Goal: Task Accomplishment & Management: Use online tool/utility

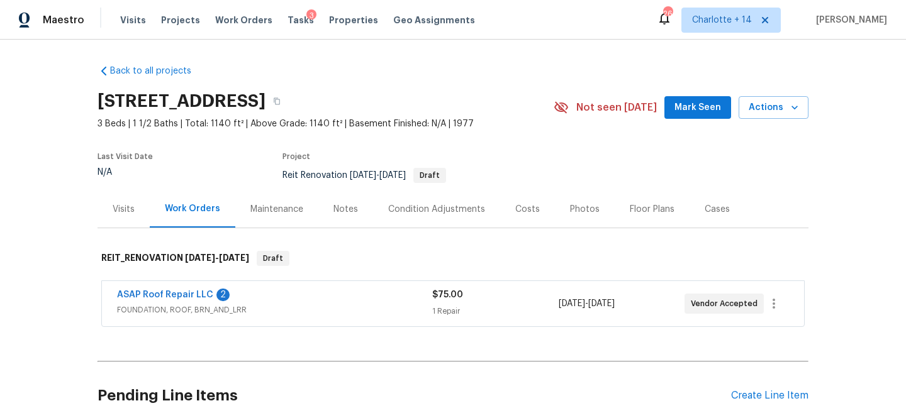
scroll to position [253, 0]
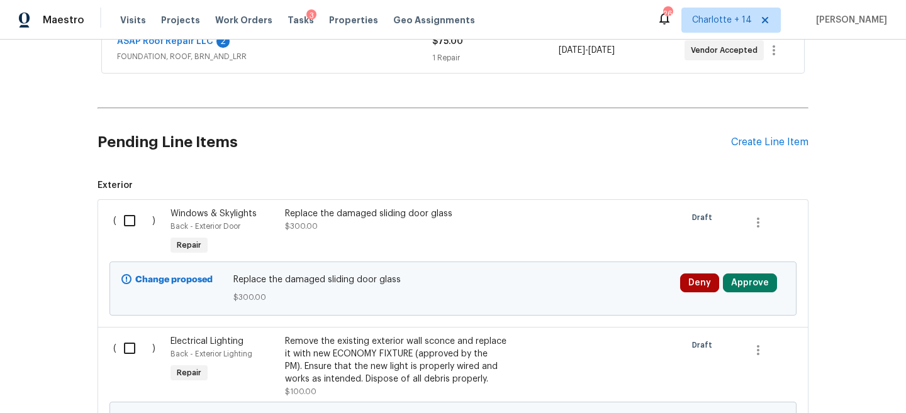
click at [393, 209] on div "Replace the damaged sliding door glass" at bounding box center [395, 214] width 221 height 13
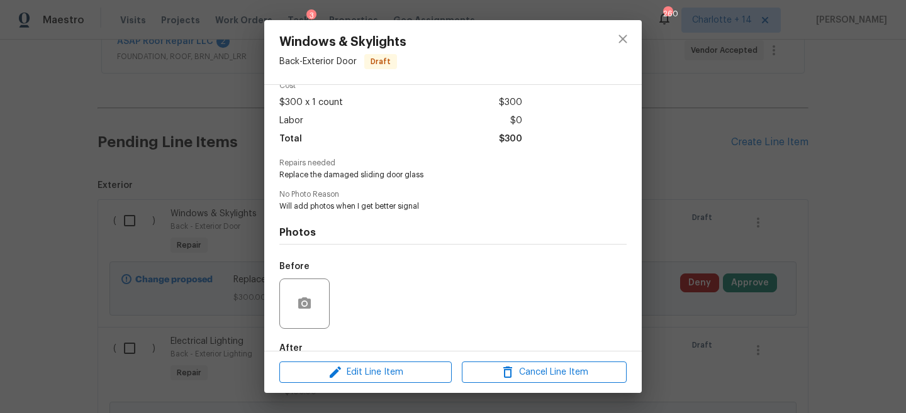
scroll to position [89, 0]
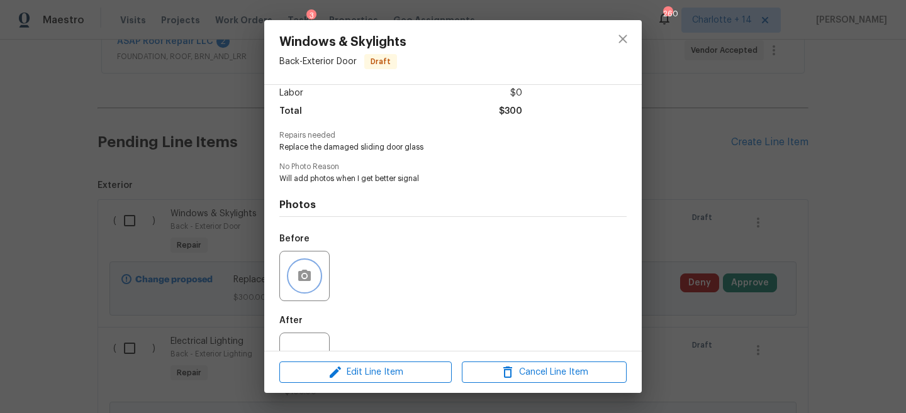
click at [300, 271] on icon "button" at bounding box center [304, 276] width 15 height 15
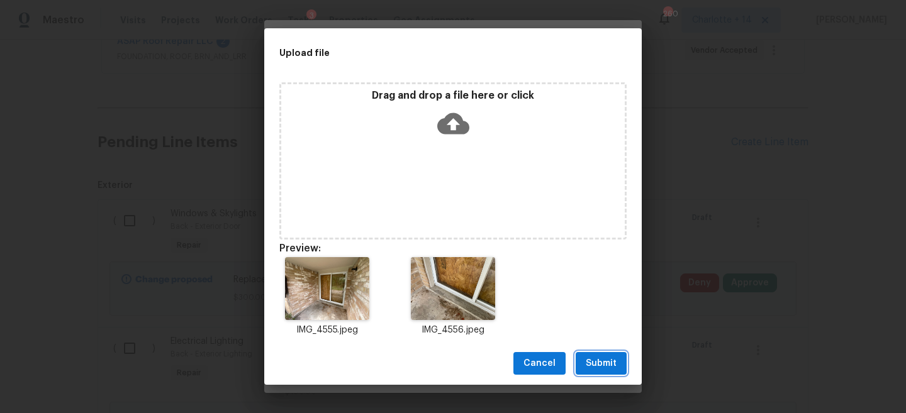
click at [600, 367] on span "Submit" at bounding box center [601, 364] width 31 height 16
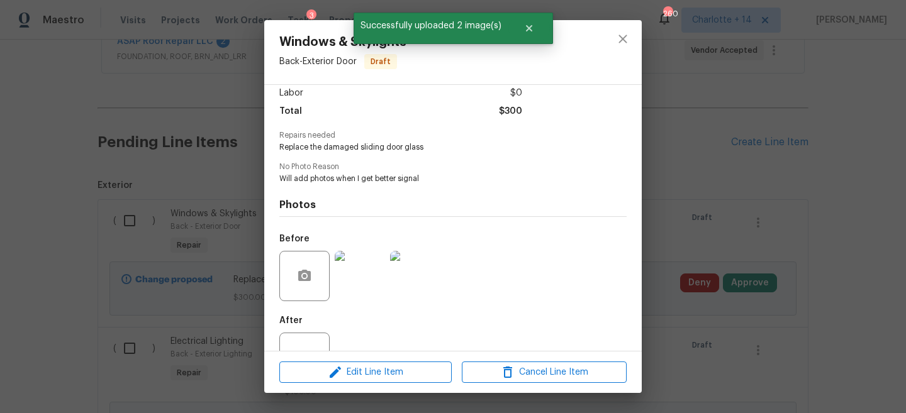
click at [774, 213] on div "Windows & Skylights Back - Exterior Door Draft Vendor No assigned vendor Accoun…" at bounding box center [453, 206] width 906 height 413
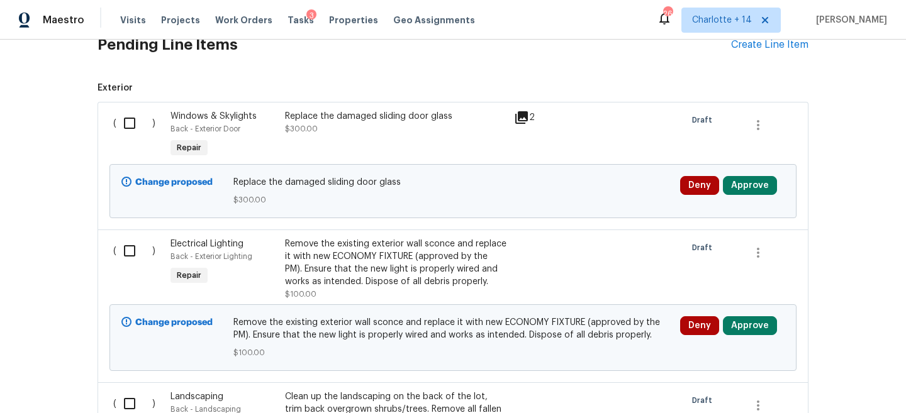
scroll to position [370, 0]
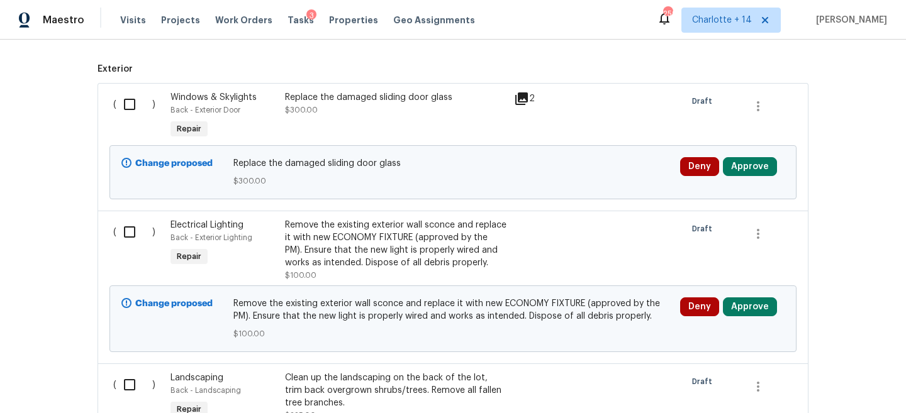
click at [423, 260] on div "Remove the existing exterior wall sconce and replace it with new ECONOMY FIXTUR…" at bounding box center [395, 244] width 221 height 50
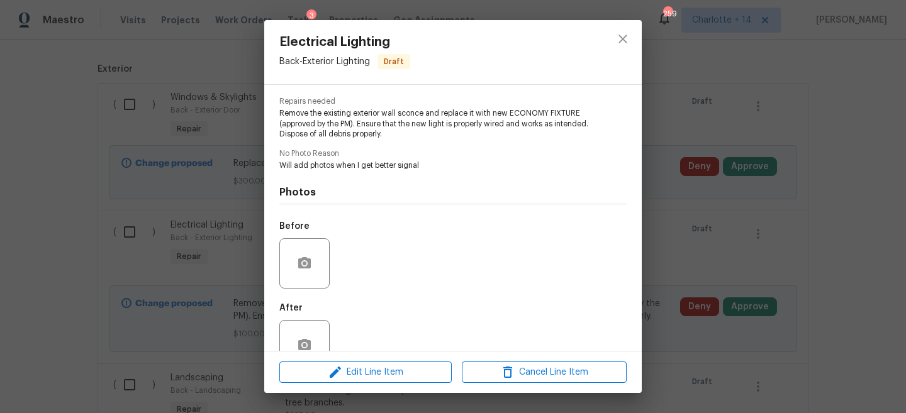
scroll to position [155, 0]
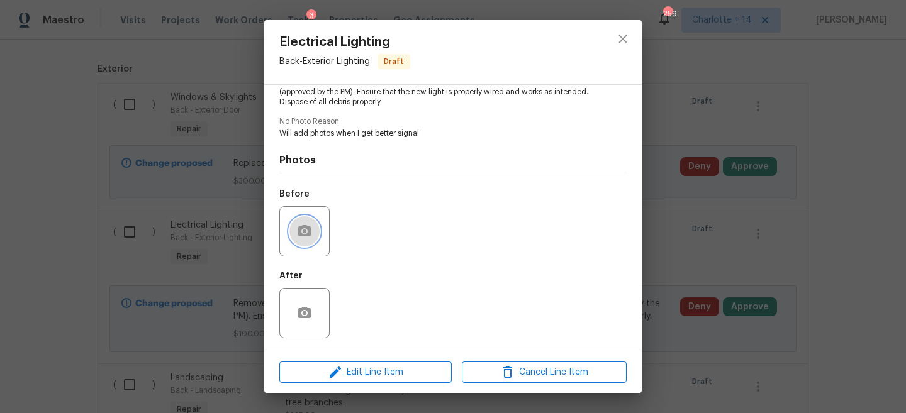
click at [315, 230] on button "button" at bounding box center [304, 231] width 30 height 30
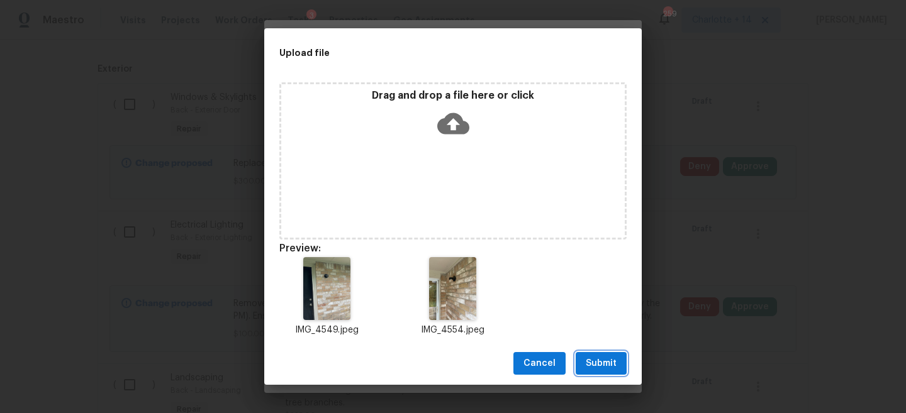
click at [591, 358] on span "Submit" at bounding box center [601, 364] width 31 height 16
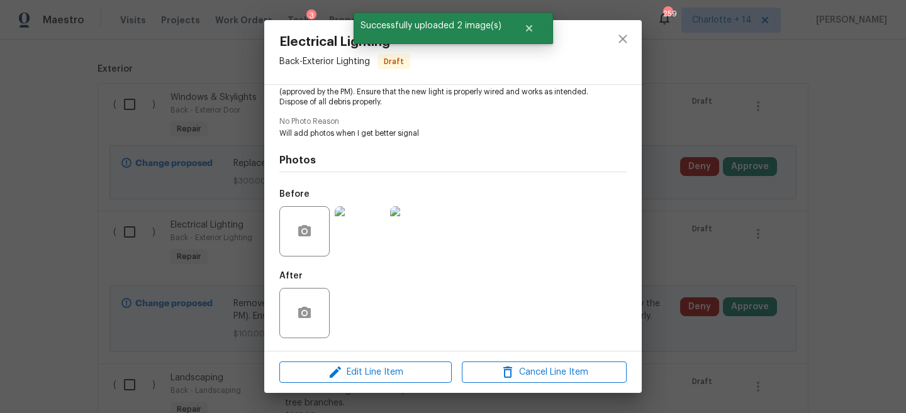
click at [745, 214] on div "Electrical Lighting Back - Exterior Lighting Draft Vendor No assigned vendor Ac…" at bounding box center [453, 206] width 906 height 413
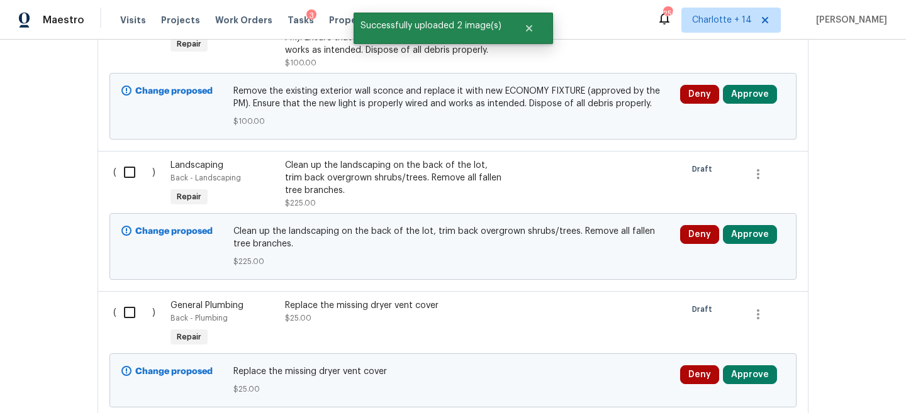
scroll to position [585, 0]
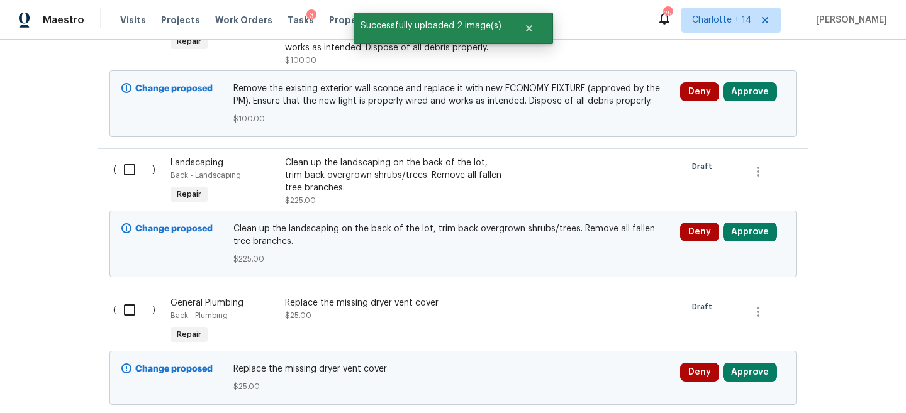
click at [410, 170] on div "Clean up the landscaping on the back of the lot, trim back overgrown shrubs/tre…" at bounding box center [395, 176] width 221 height 38
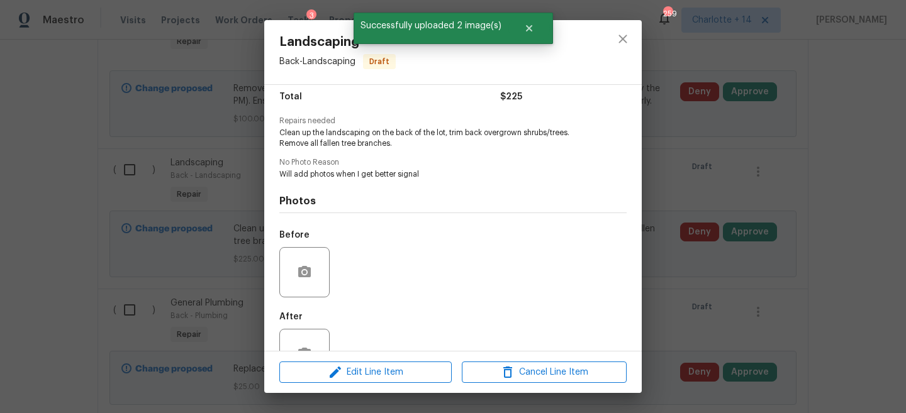
scroll to position [116, 0]
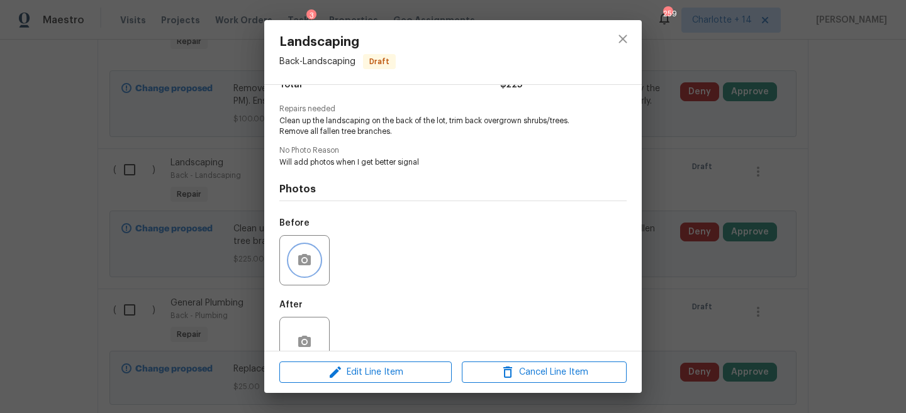
click at [301, 269] on button "button" at bounding box center [304, 260] width 30 height 30
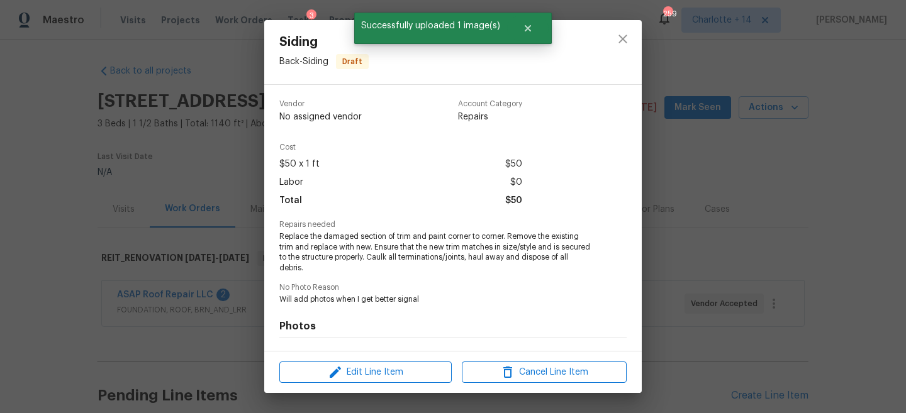
scroll to position [81, 0]
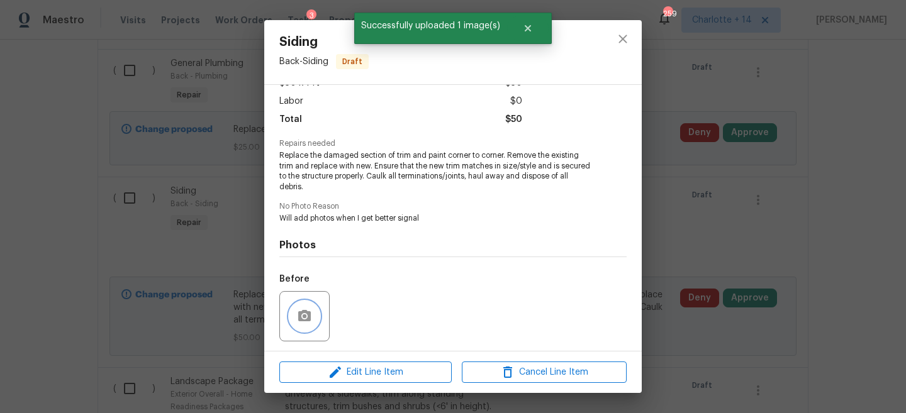
click at [305, 313] on icon "button" at bounding box center [304, 316] width 15 height 15
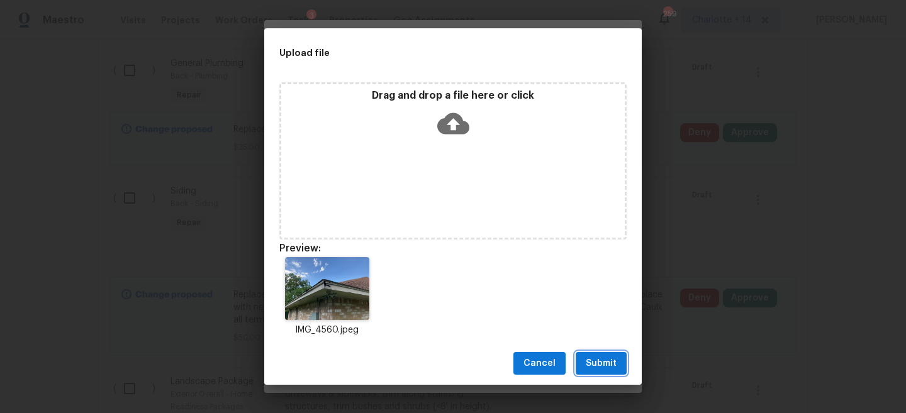
click at [594, 366] on span "Submit" at bounding box center [601, 364] width 31 height 16
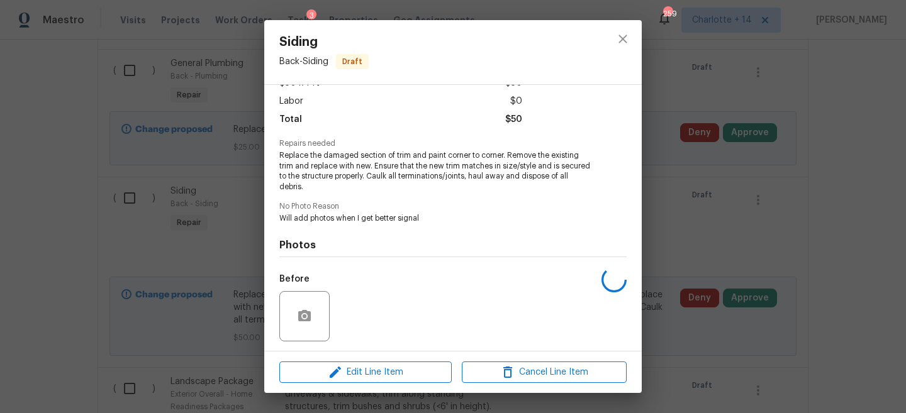
click at [700, 172] on div "Siding Back - Siding Draft Vendor No assigned vendor Account Category Repairs C…" at bounding box center [453, 206] width 906 height 413
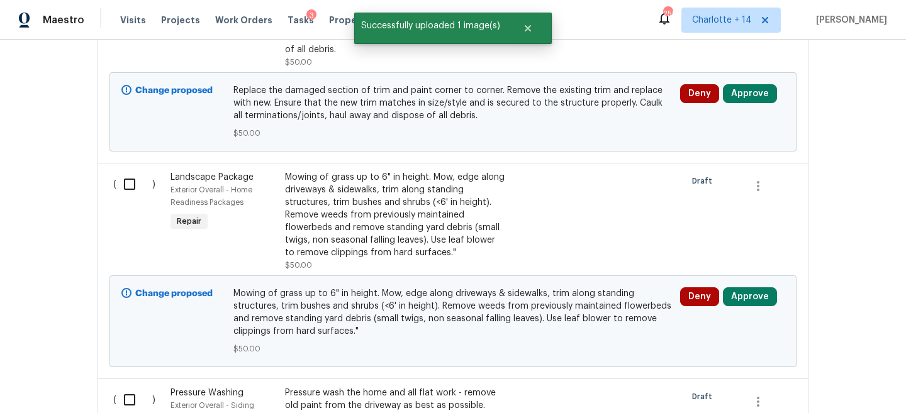
scroll to position [1028, 0]
click at [401, 216] on div "Mowing of grass up to 6" in height. Mow, edge along driveways & sidewalks, trim…" at bounding box center [395, 216] width 221 height 88
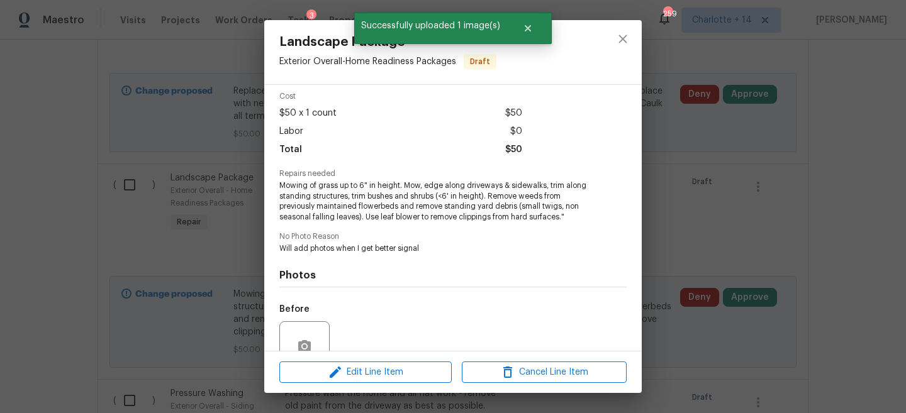
scroll to position [92, 0]
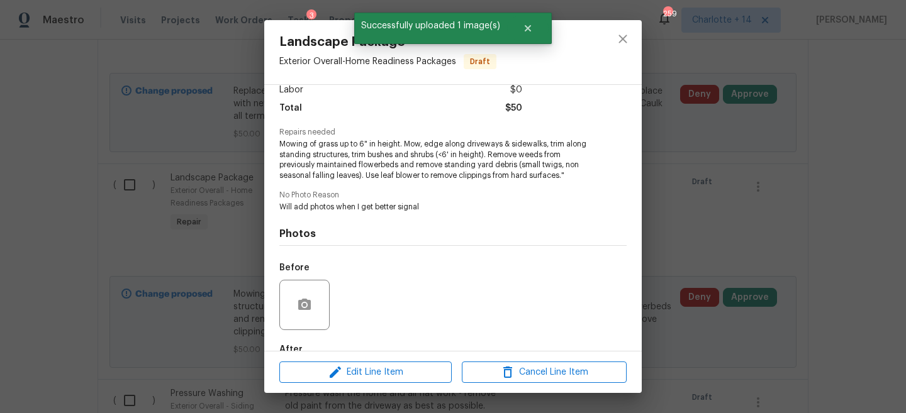
click at [726, 241] on div "Landscape Package Exterior Overall - Home Readiness Packages Draft Vendor No as…" at bounding box center [453, 206] width 906 height 413
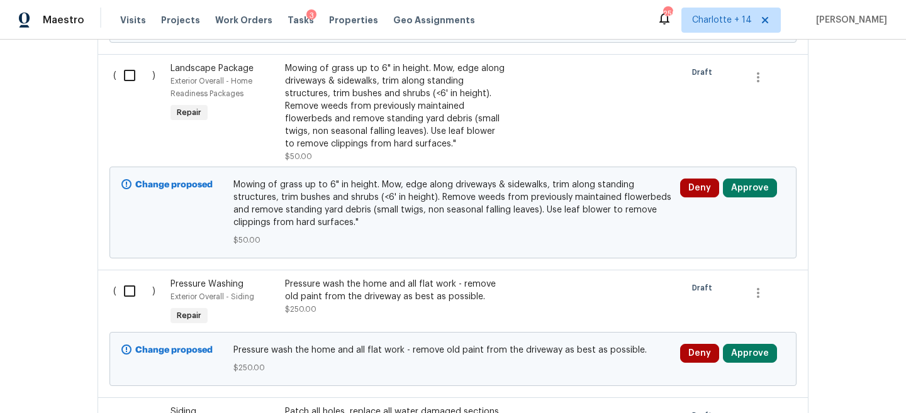
scroll to position [1145, 0]
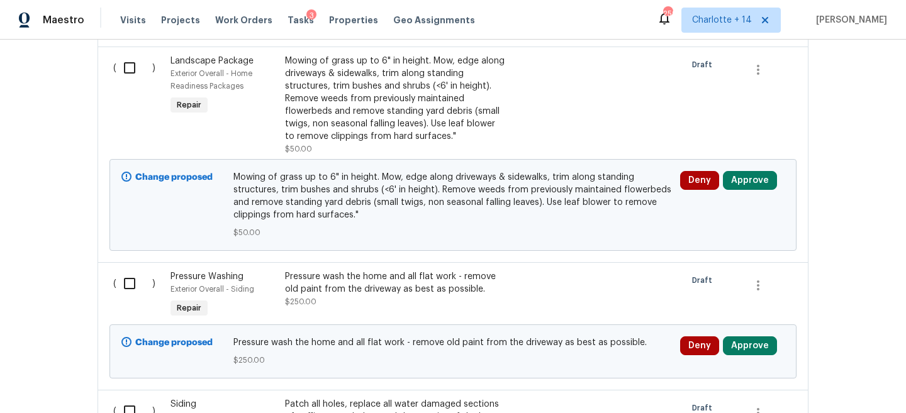
click at [380, 284] on div "Pressure wash the home and all flat work - remove old paint from the driveway a…" at bounding box center [395, 282] width 221 height 25
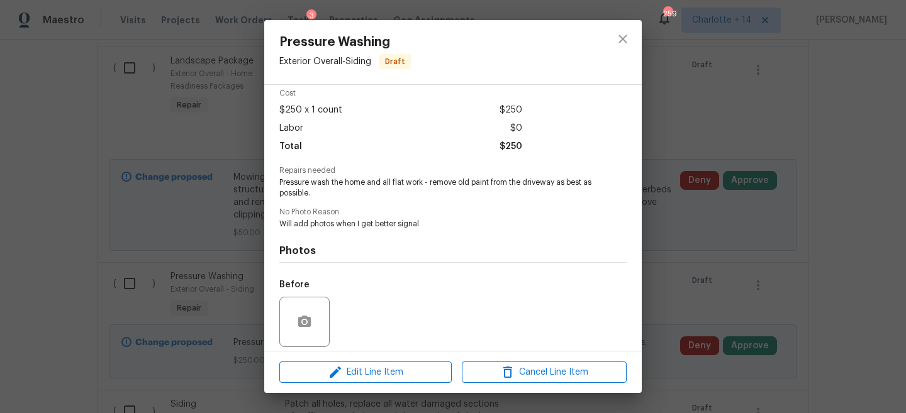
scroll to position [63, 0]
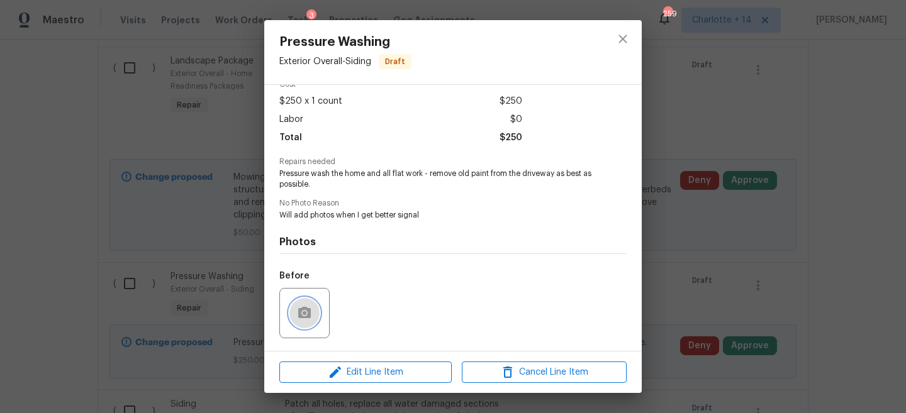
click at [307, 309] on icon "button" at bounding box center [304, 312] width 13 height 11
